Goal: Task Accomplishment & Management: Manage account settings

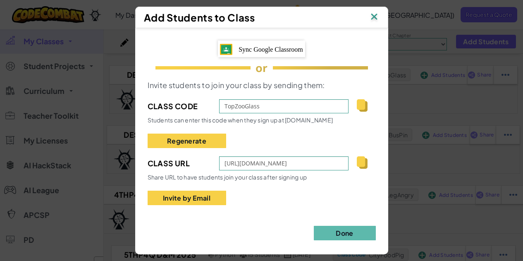
click at [375, 17] on img at bounding box center [374, 17] width 11 height 12
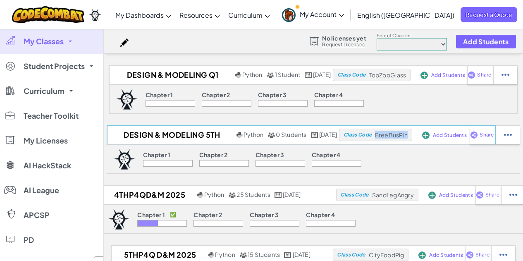
drag, startPoint x: 422, startPoint y: 136, endPoint x: 392, endPoint y: 138, distance: 30.3
click at [392, 79] on span "FreeBusPin" at bounding box center [387, 74] width 37 height 7
copy span "FreeBusPin"
click at [465, 77] on span "Add Students" at bounding box center [448, 75] width 34 height 5
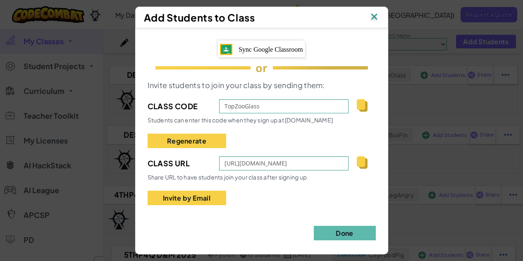
click at [358, 164] on img at bounding box center [362, 162] width 10 height 12
click at [374, 19] on img at bounding box center [374, 17] width 11 height 12
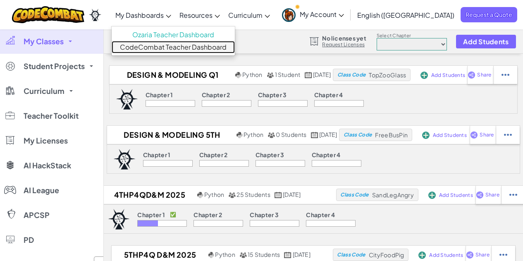
click at [197, 46] on link "CodeCombat Teacher Dashboard" at bounding box center [173, 47] width 123 height 12
